Goal: Transaction & Acquisition: Book appointment/travel/reservation

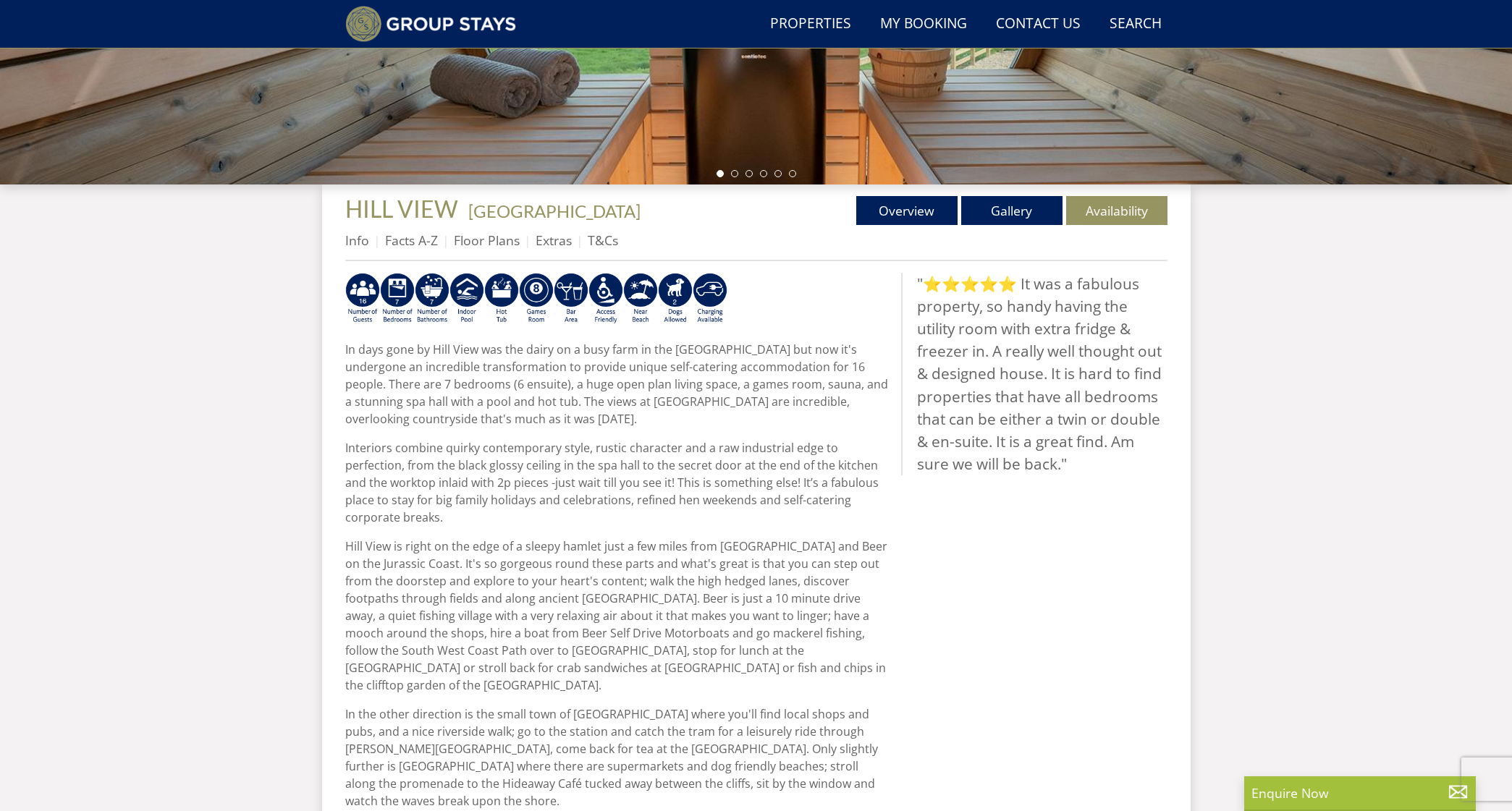
scroll to position [403, 0]
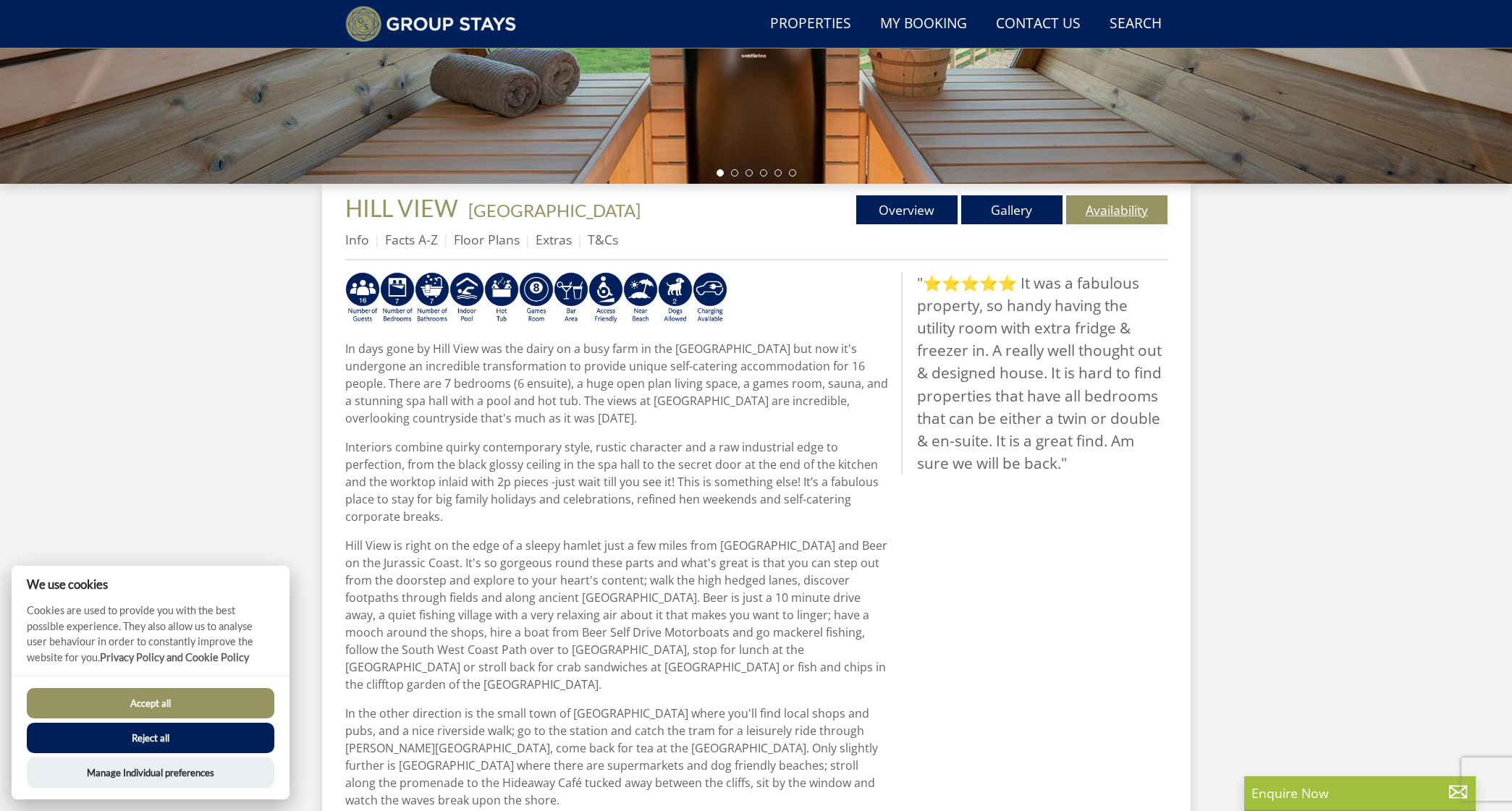
click at [1109, 207] on link "Availability" at bounding box center [1116, 209] width 101 height 29
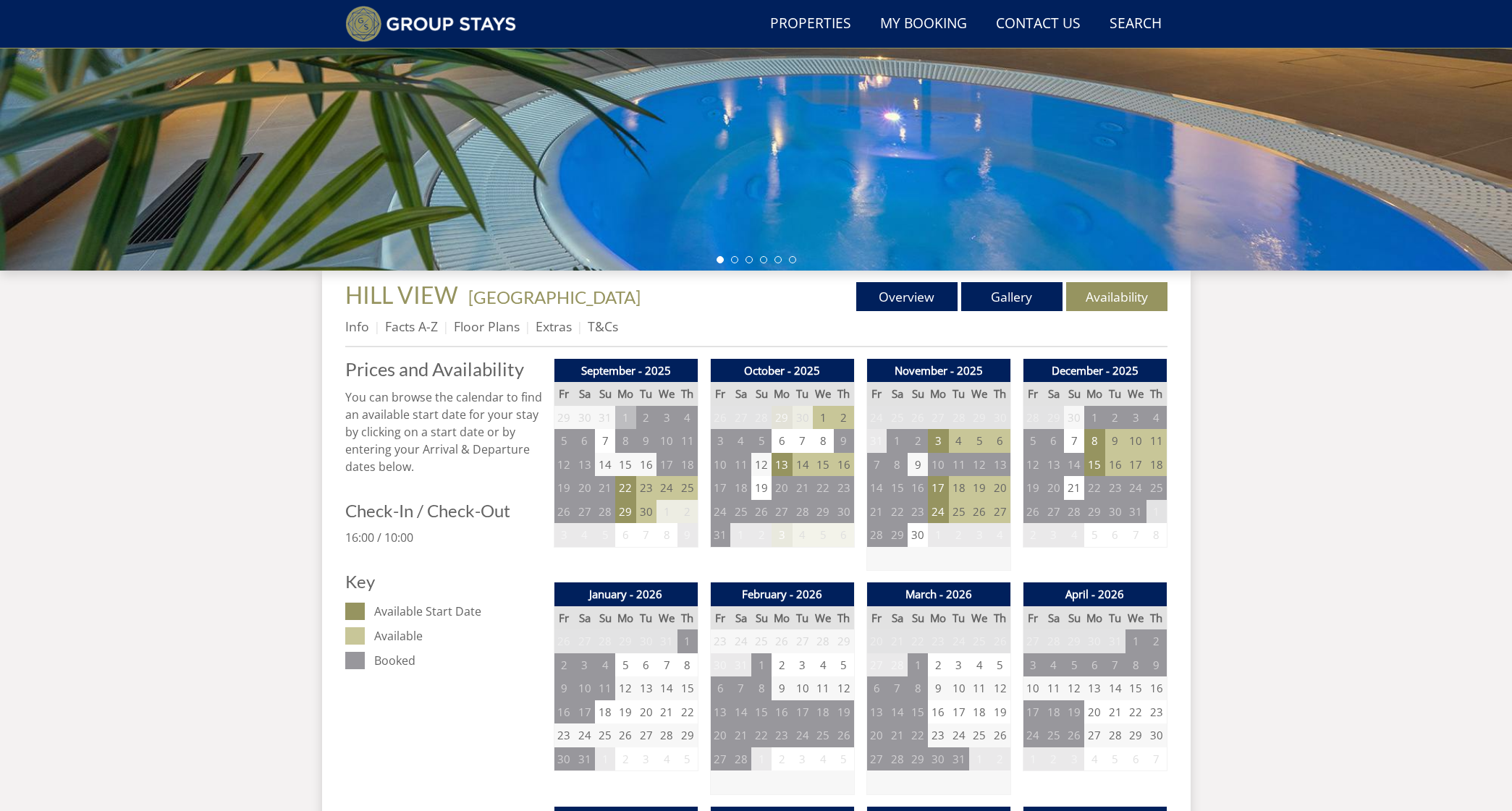
scroll to position [318, 0]
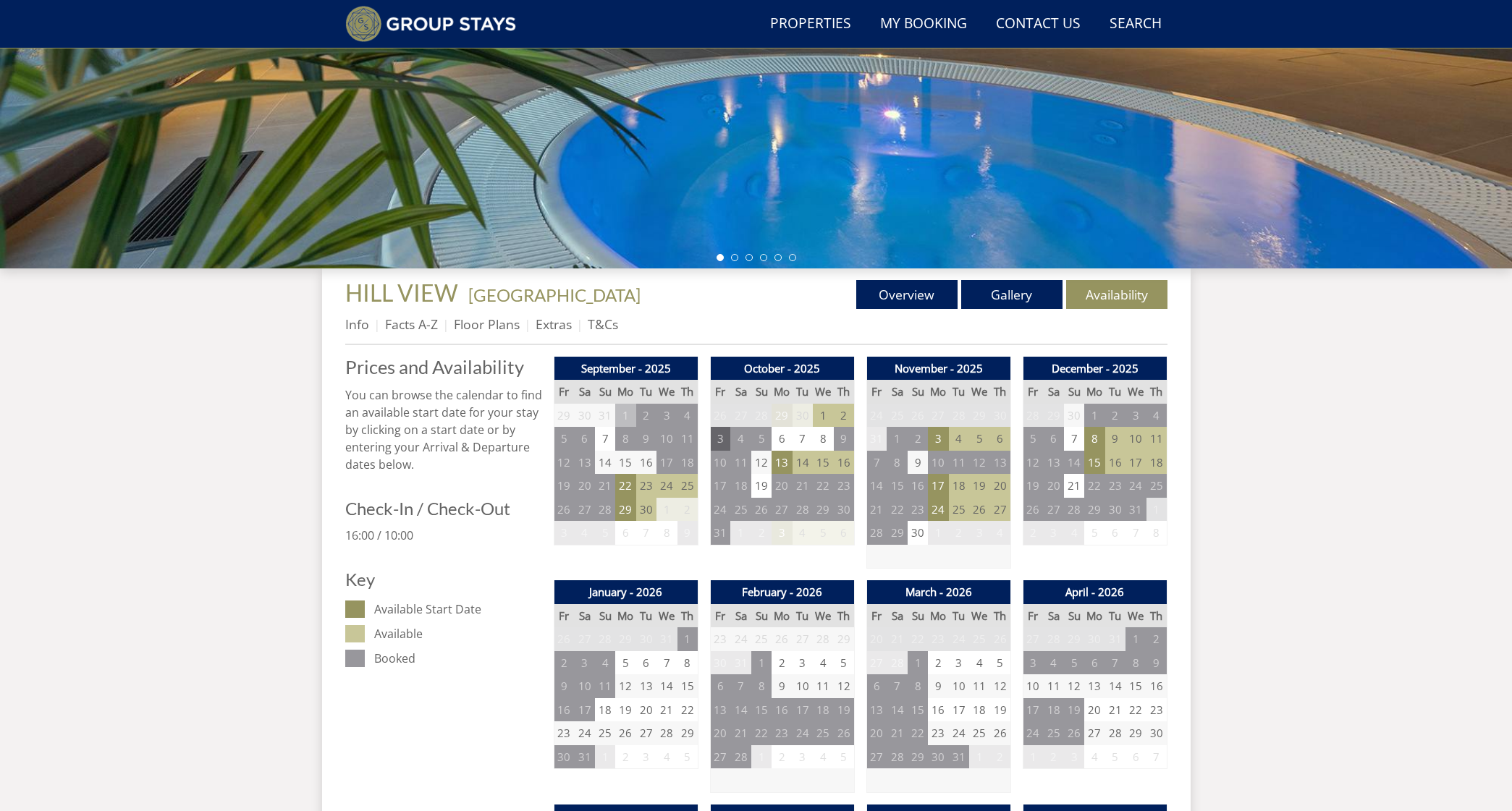
click at [724, 439] on td "3" at bounding box center [720, 439] width 20 height 24
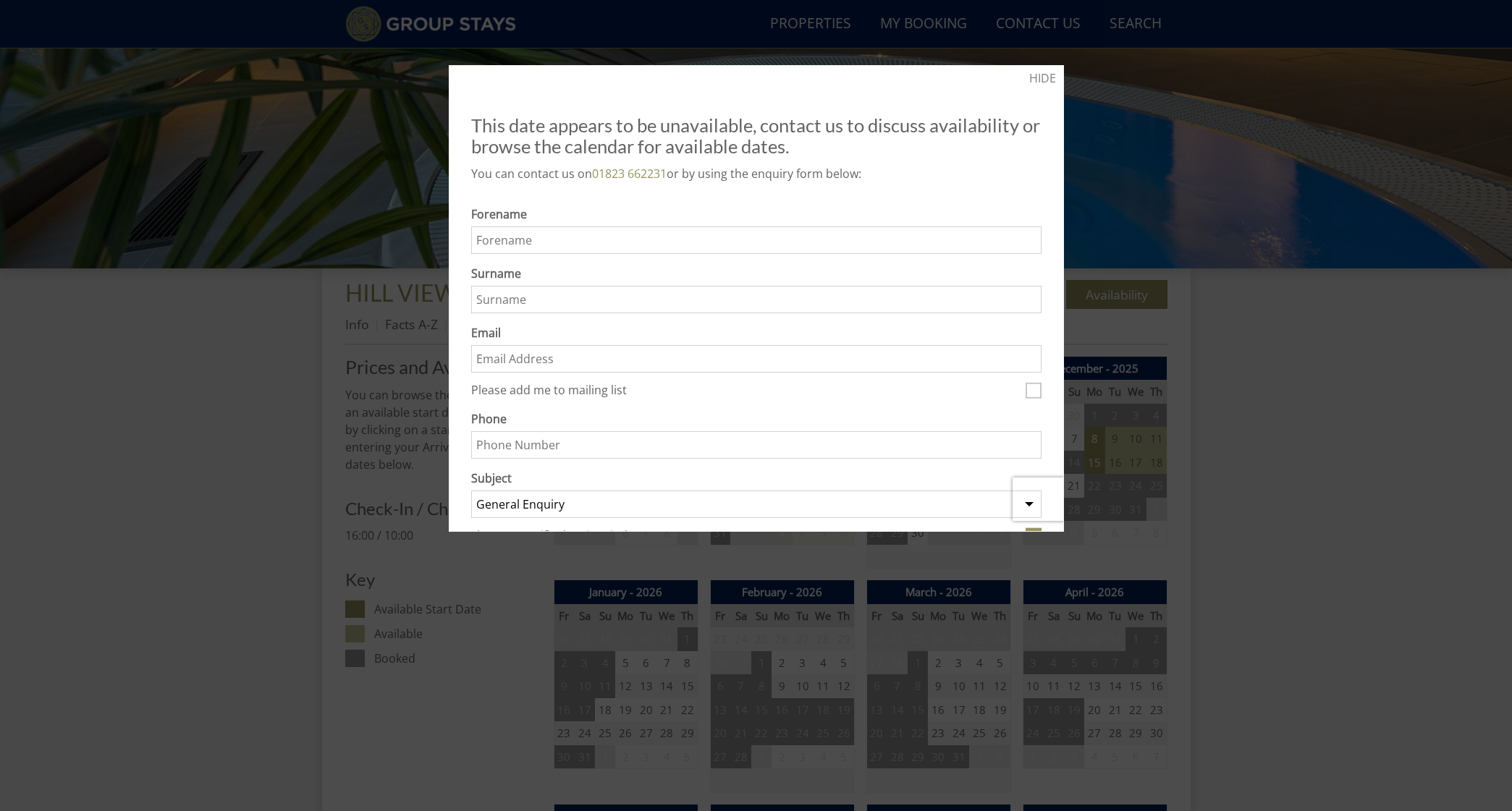
click at [1289, 160] on div at bounding box center [756, 406] width 1512 height 811
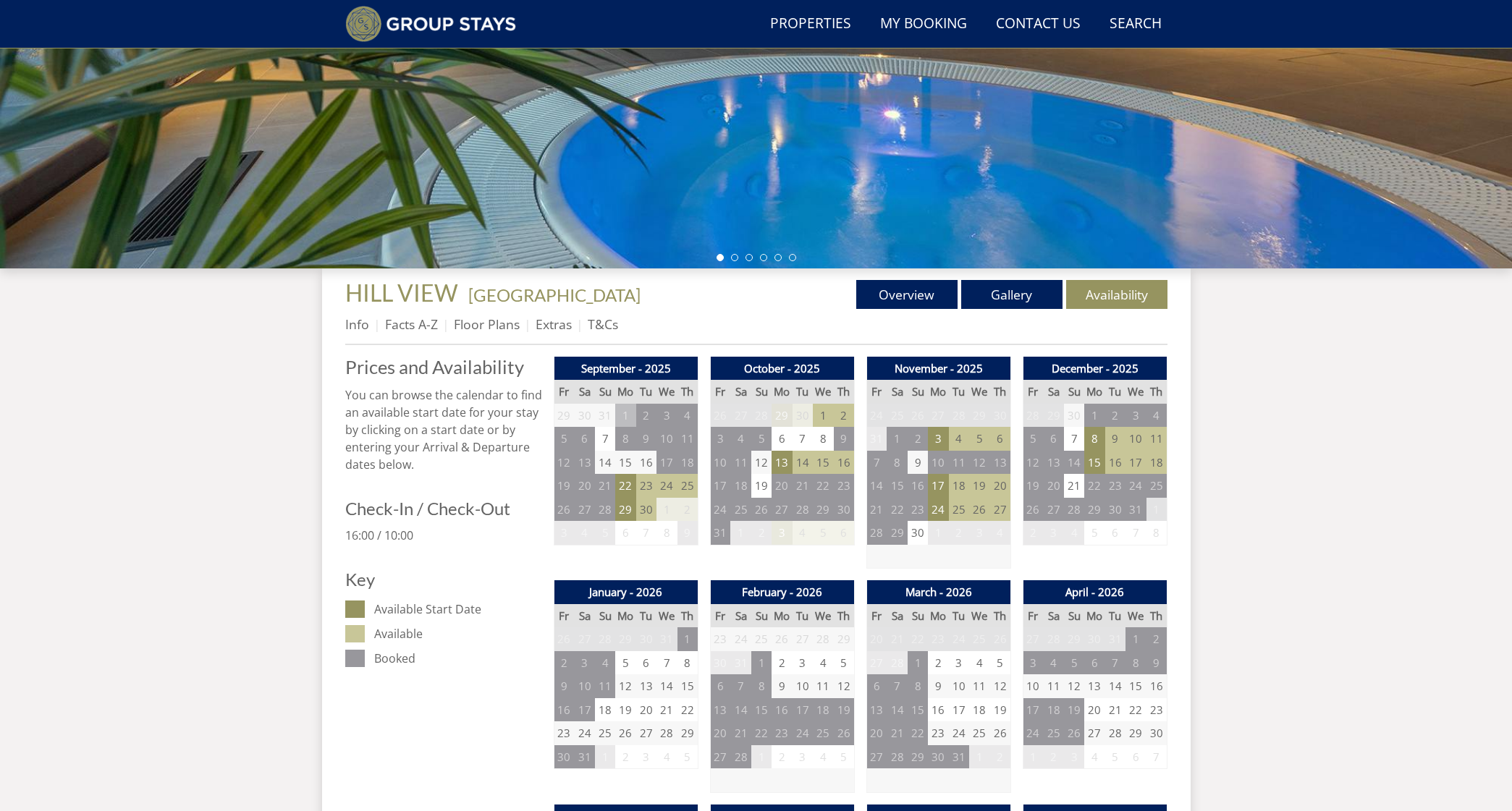
scroll to position [417, 0]
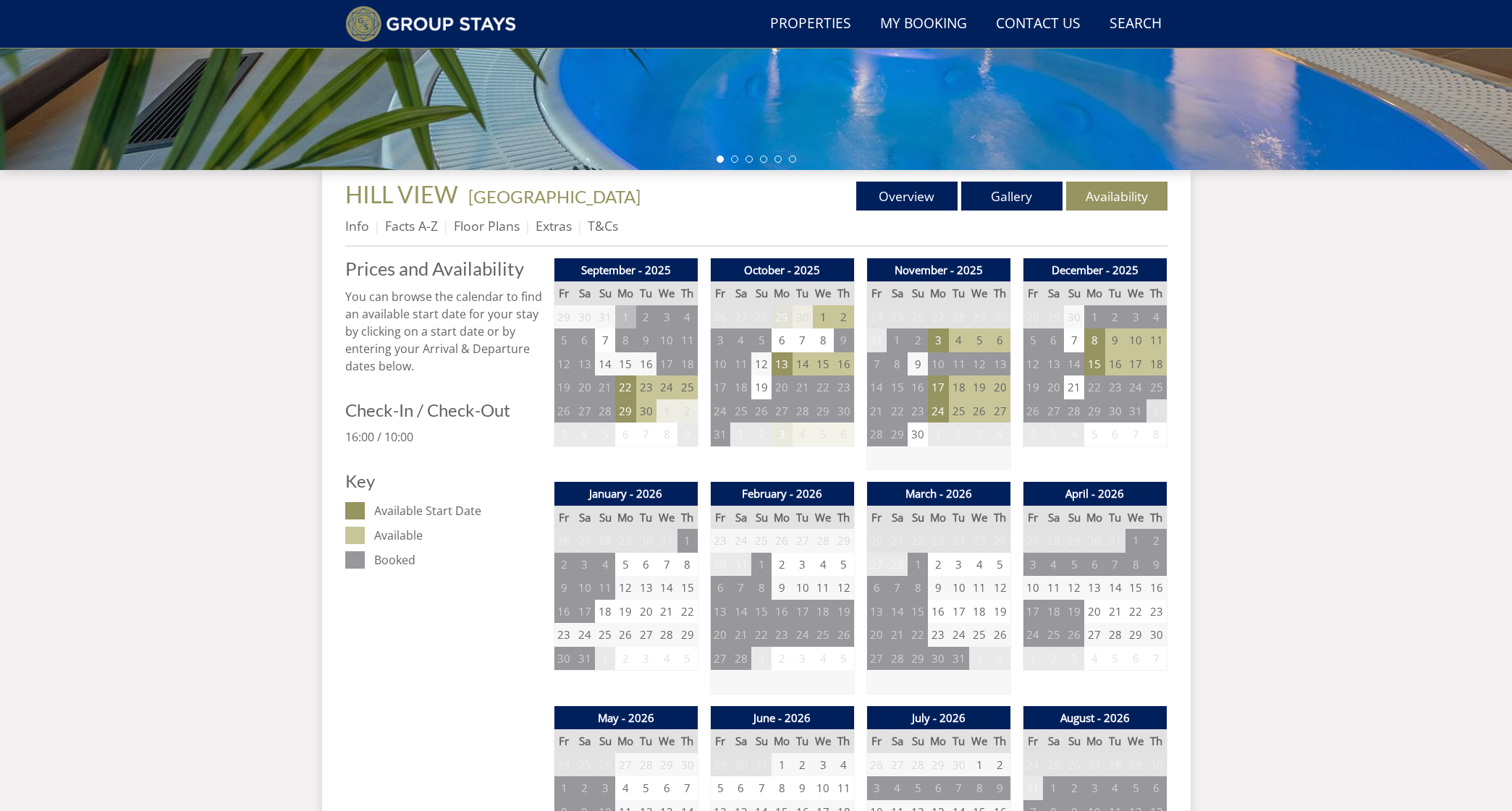
click at [824, 317] on td "1" at bounding box center [823, 318] width 20 height 24
click at [786, 368] on td "13" at bounding box center [781, 365] width 20 height 24
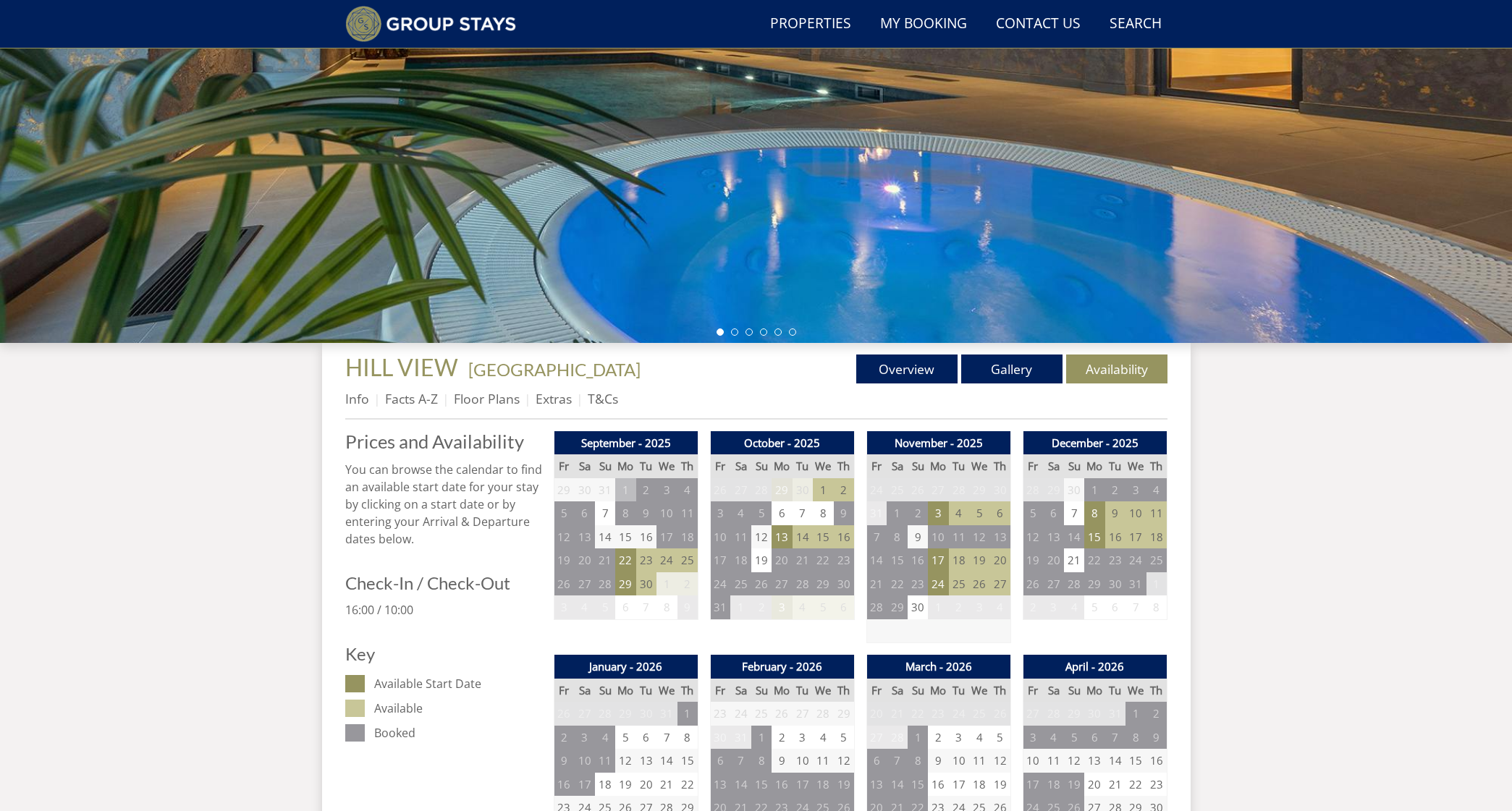
scroll to position [0, 0]
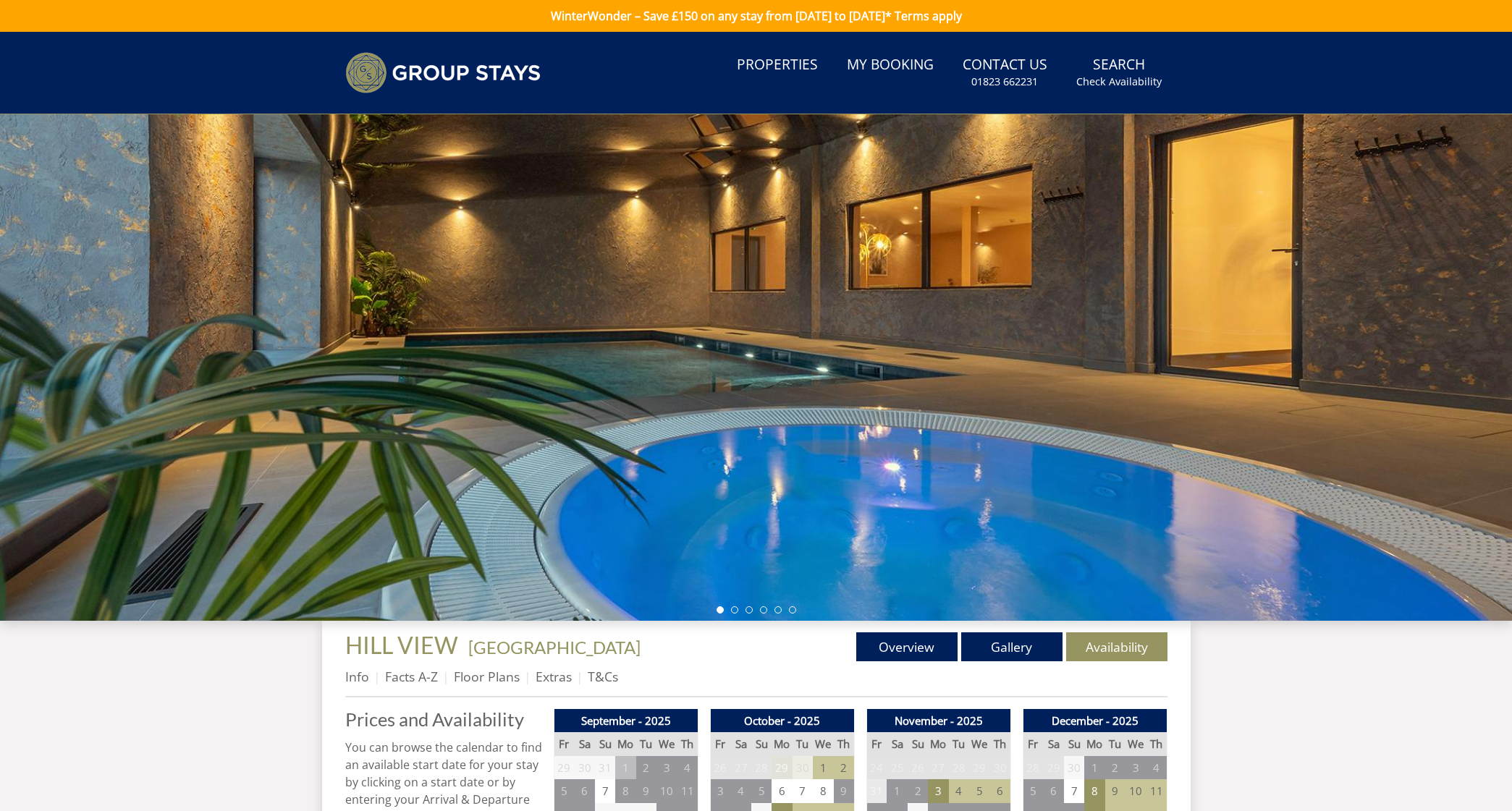
scroll to position [403, 0]
